Goal: Information Seeking & Learning: Learn about a topic

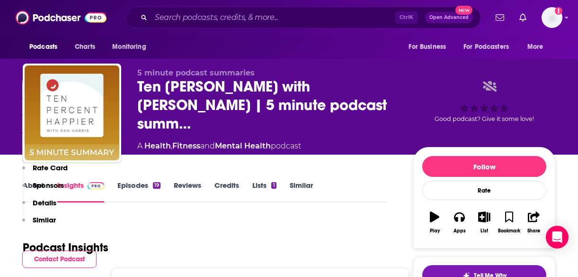
click at [203, 7] on div "Ctrl K Open Advanced New" at bounding box center [303, 18] width 356 height 22
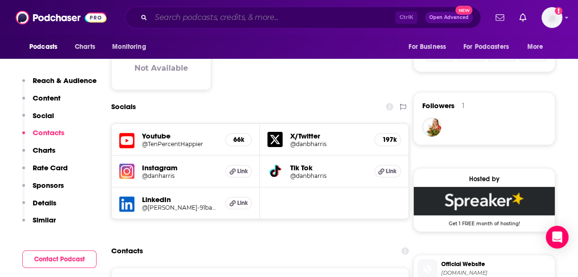
click at [206, 15] on input "Search podcasts, credits, & more..." at bounding box center [273, 17] width 244 height 15
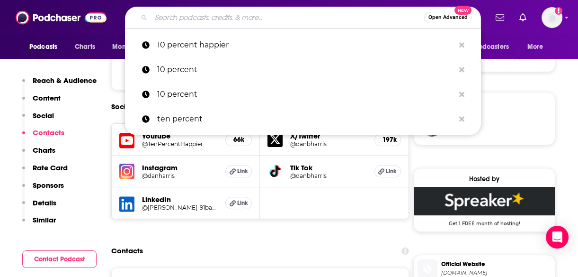
paste input "Well with [PERSON_NAME]"
type input "Well with [PERSON_NAME]"
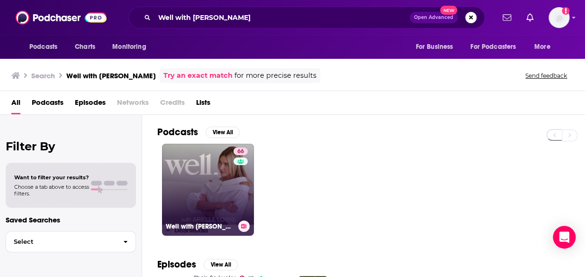
click at [193, 175] on link "66 Well with [PERSON_NAME]" at bounding box center [208, 190] width 92 height 92
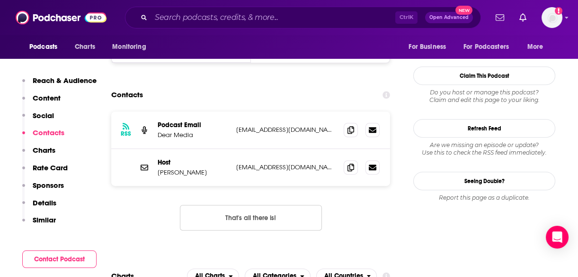
scroll to position [938, 0]
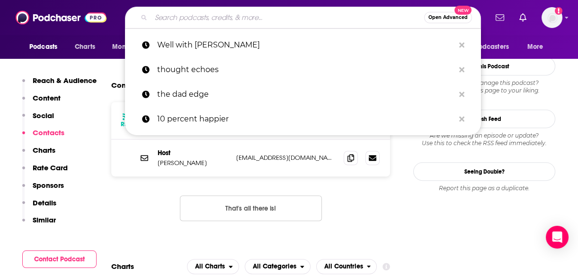
click at [327, 14] on input "Search podcasts, credits, & more..." at bounding box center [287, 17] width 273 height 15
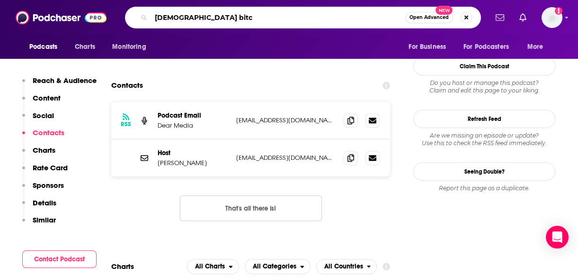
type input "[DEMOGRAPHIC_DATA] bitch"
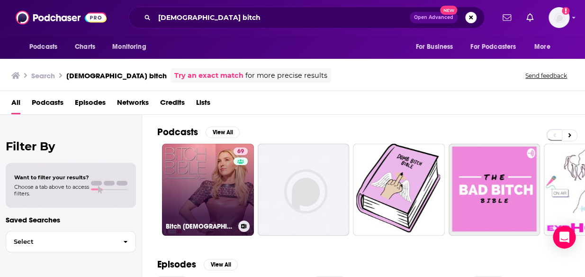
click at [180, 186] on link "69 Bitch [DEMOGRAPHIC_DATA]" at bounding box center [208, 190] width 92 height 92
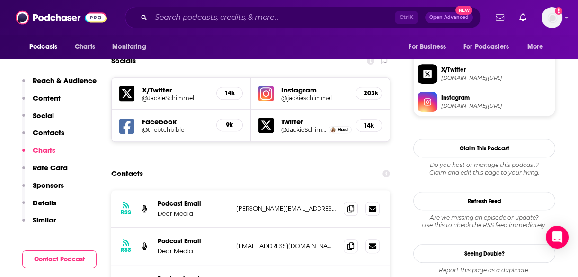
scroll to position [806, 0]
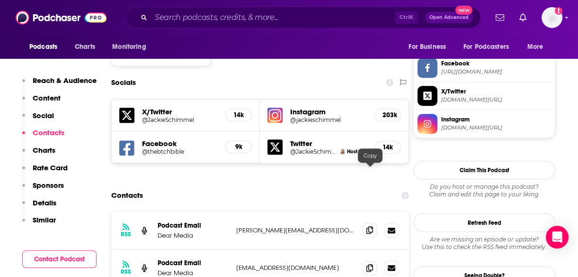
click at [375, 223] on span at bounding box center [370, 230] width 14 height 14
click at [239, 19] on input "Search podcasts, credits, & more..." at bounding box center [273, 17] width 244 height 15
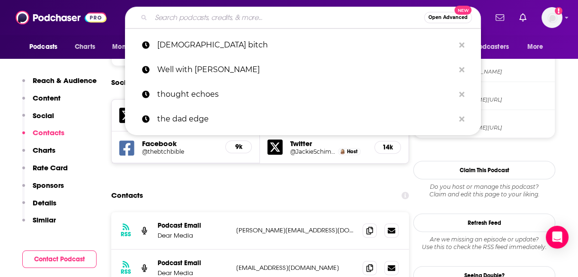
paste input "Absolutely Not with [PERSON_NAME]"
type input "Absolutely Not with [PERSON_NAME]"
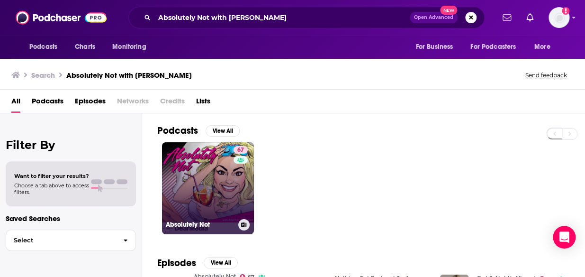
click at [208, 180] on link "67 Absolutely Not" at bounding box center [208, 188] width 92 height 92
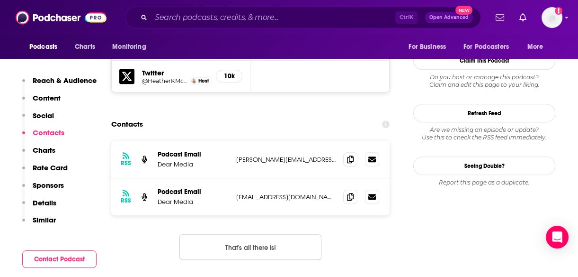
scroll to position [909, 0]
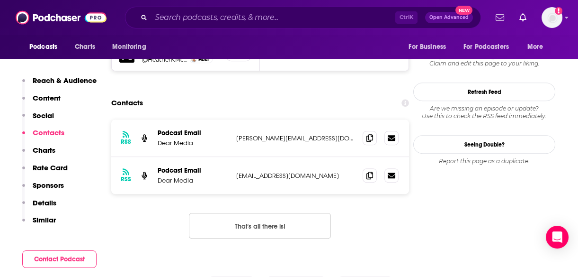
click at [374, 22] on input "Search podcasts, credits, & more..." at bounding box center [273, 17] width 244 height 15
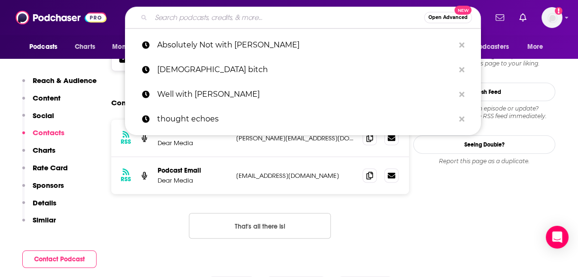
paste input "Everything is the Best"
type input "Everything is the Best"
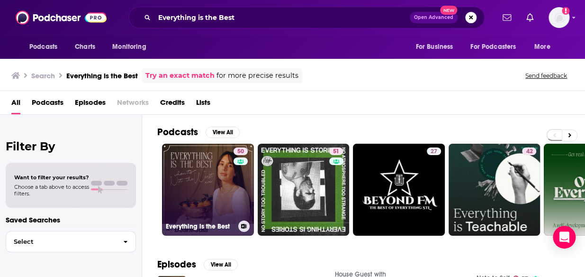
click at [201, 170] on link "50 Everything is the Best" at bounding box center [208, 190] width 92 height 92
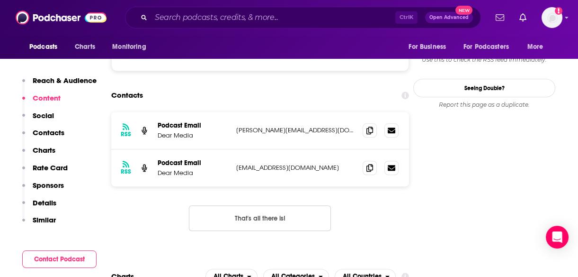
scroll to position [843, 0]
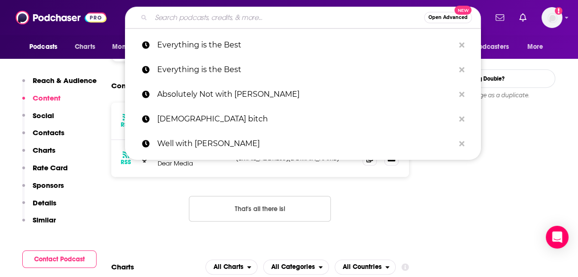
click at [175, 22] on input "Search podcasts, credits, & more..." at bounding box center [287, 17] width 273 height 15
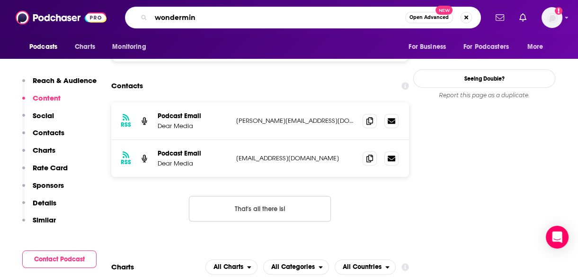
type input "wondermind"
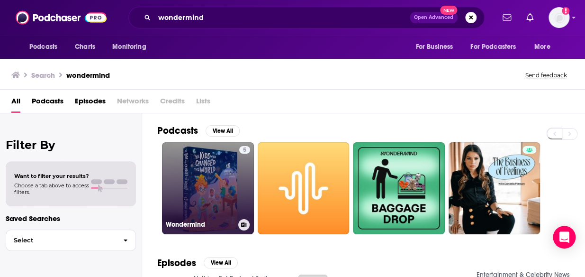
click at [197, 166] on link "5 Wondermind" at bounding box center [208, 188] width 92 height 92
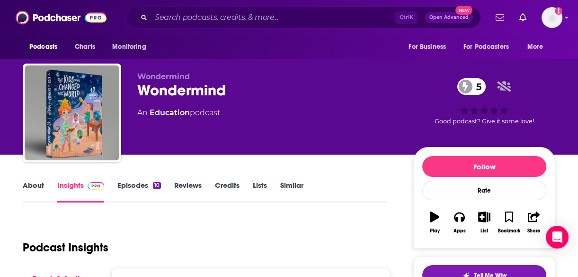
click at [34, 185] on link "About" at bounding box center [33, 191] width 21 height 22
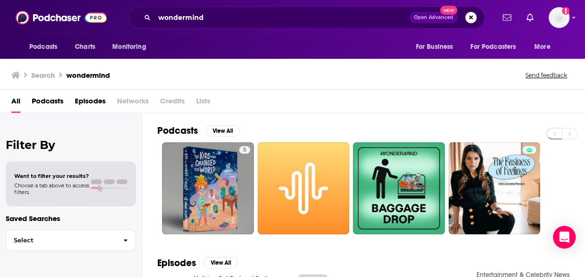
click at [501, 76] on div "Search wondermind Send feedback" at bounding box center [290, 74] width 558 height 13
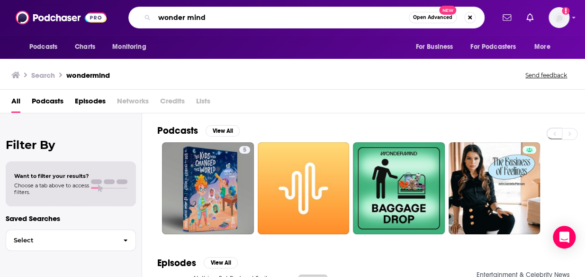
type input "wonder mind"
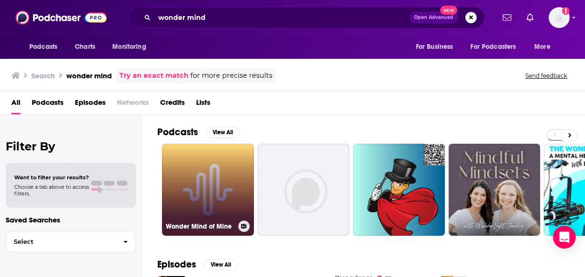
click at [222, 188] on link "Wonder Mind of Mine" at bounding box center [208, 190] width 92 height 92
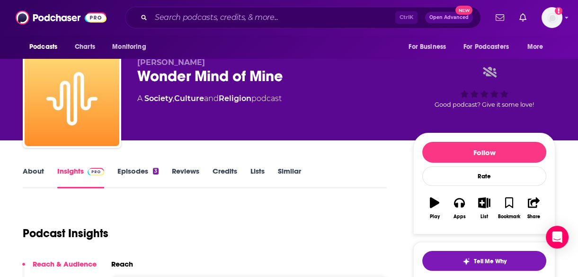
scroll to position [9, 0]
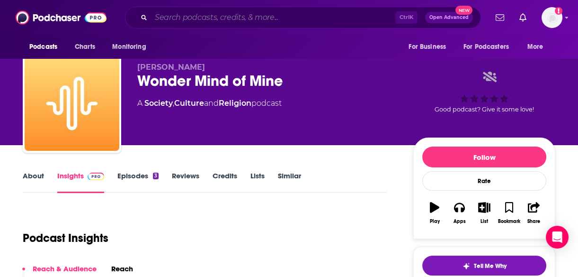
click at [275, 21] on input "Search podcasts, credits, & more..." at bounding box center [273, 17] width 244 height 15
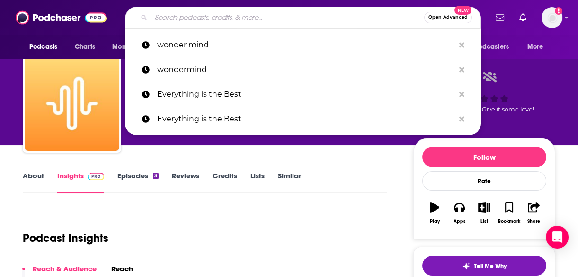
paste input "Midlife Conversations with [PERSON_NAME] [PERSON_NAME]"
type input "Midlife Conversations with [PERSON_NAME] [PERSON_NAME]"
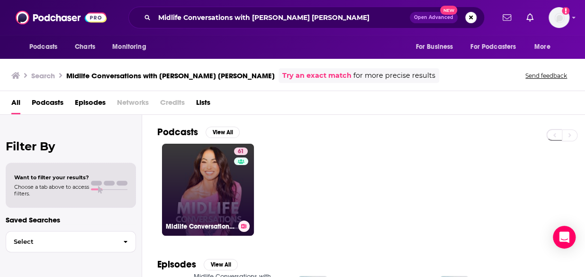
click at [208, 203] on link "61 Midlife Conversations with [PERSON_NAME] [PERSON_NAME]" at bounding box center [208, 190] width 92 height 92
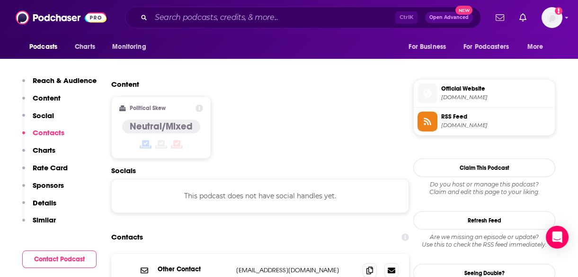
scroll to position [762, 0]
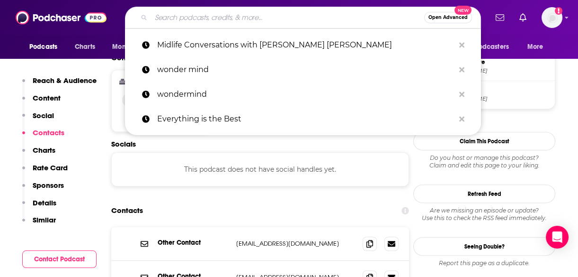
click at [271, 16] on input "Search podcasts, credits, & more..." at bounding box center [287, 17] width 273 height 15
paste input "Chasing Life with [PERSON_NAME]"
type input "Chasing Life with [PERSON_NAME]"
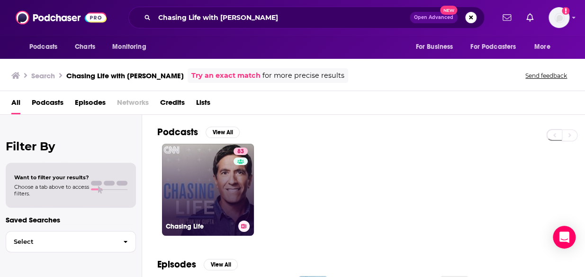
click at [211, 179] on link "83 Chasing Life" at bounding box center [208, 190] width 92 height 92
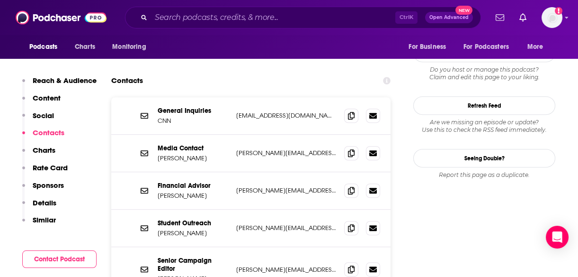
scroll to position [858, 0]
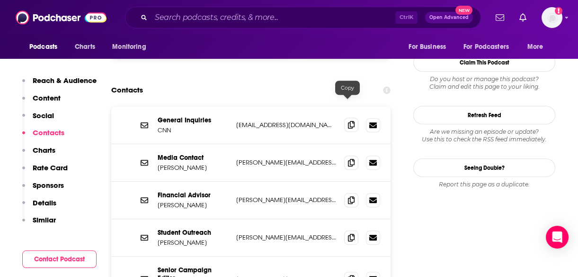
click at [351, 117] on span at bounding box center [351, 124] width 14 height 14
